Goal: Task Accomplishment & Management: Manage account settings

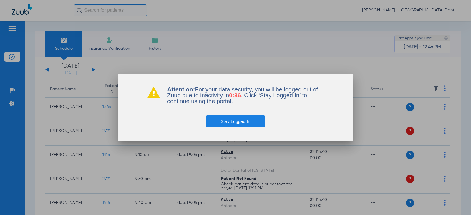
scroll to position [265, 0]
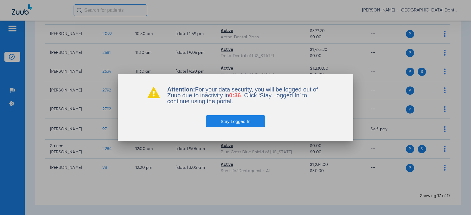
click at [241, 120] on button "Stay Logged In" at bounding box center [235, 121] width 59 height 12
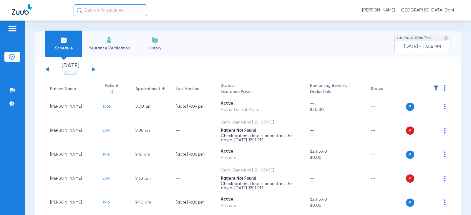
scroll to position [0, 0]
click at [93, 69] on button at bounding box center [94, 69] width 4 height 4
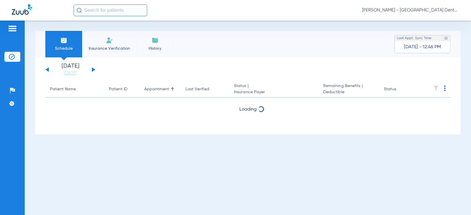
click at [94, 70] on button at bounding box center [94, 69] width 4 height 4
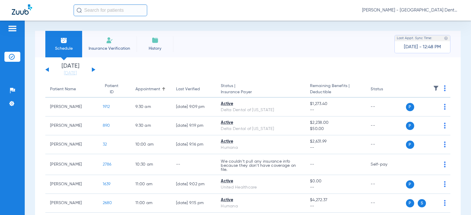
click at [46, 70] on button at bounding box center [47, 69] width 4 height 4
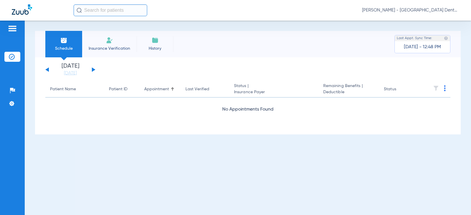
click at [46, 70] on button at bounding box center [47, 69] width 4 height 4
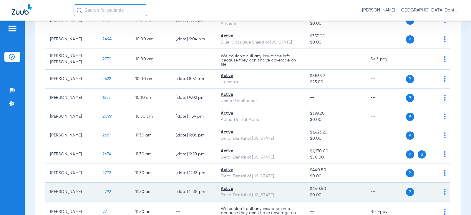
scroll to position [177, 0]
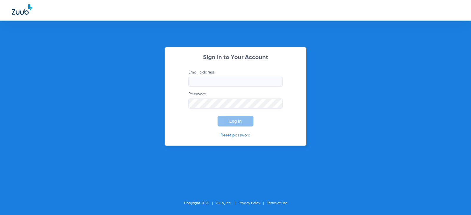
click at [204, 83] on input "Email address" at bounding box center [236, 82] width 94 height 10
